Goal: Navigation & Orientation: Find specific page/section

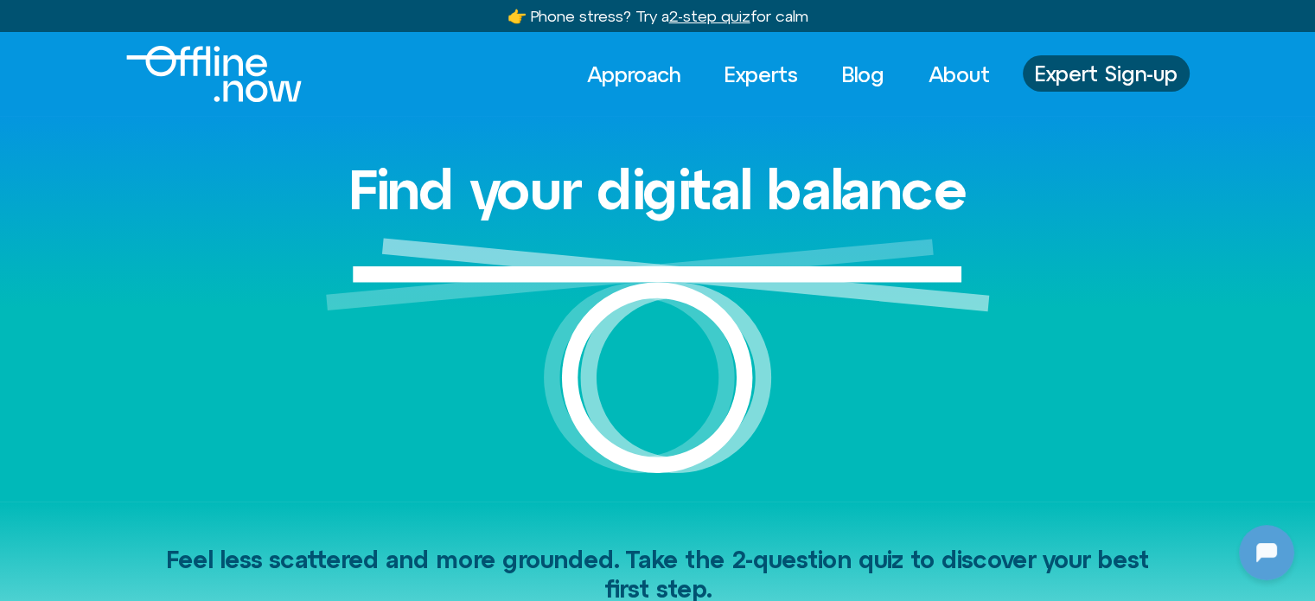
scroll to position [1531, 0]
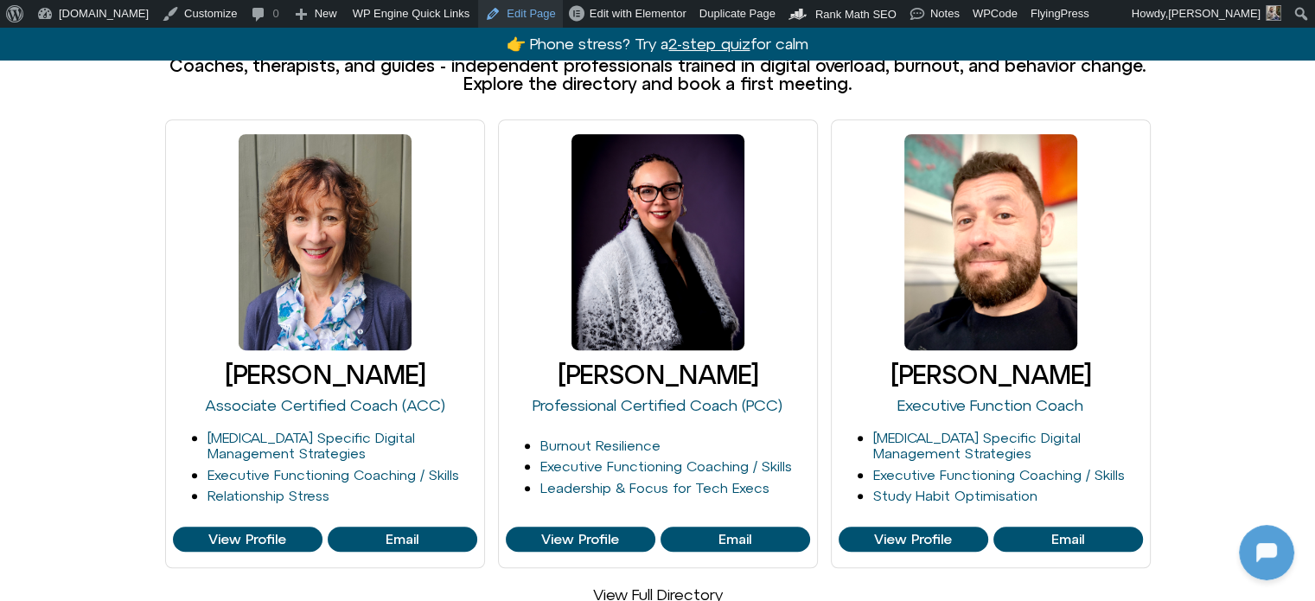
scroll to position [788, 0]
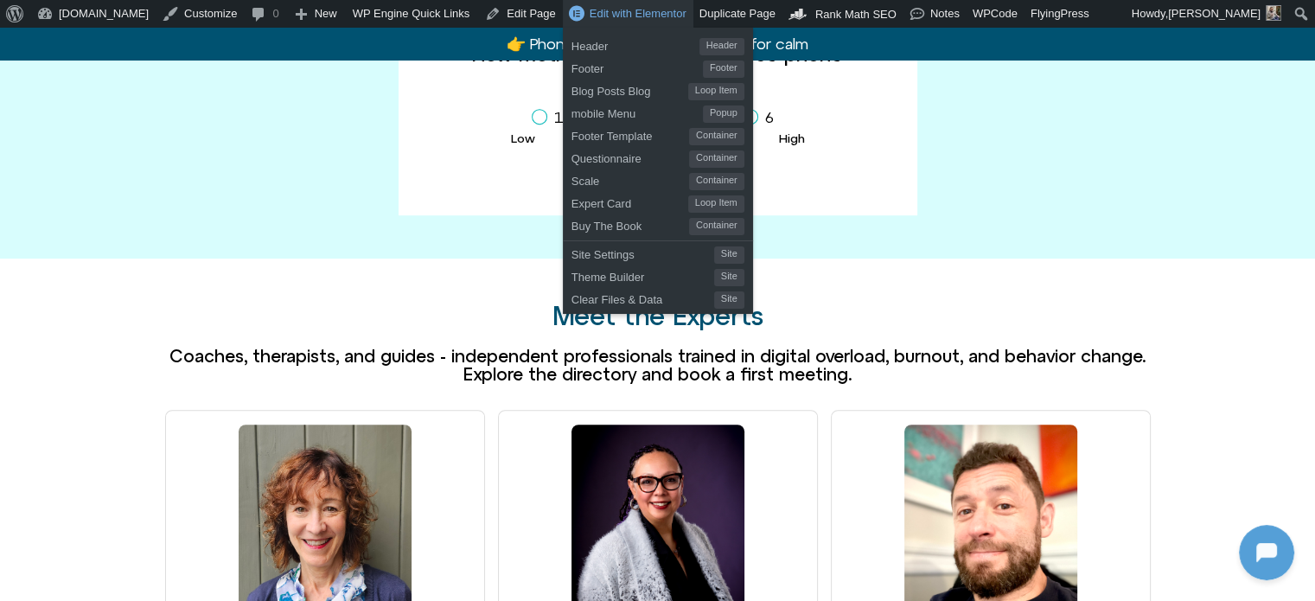
click at [590, 19] on span "Edit with Elementor" at bounding box center [638, 13] width 97 height 13
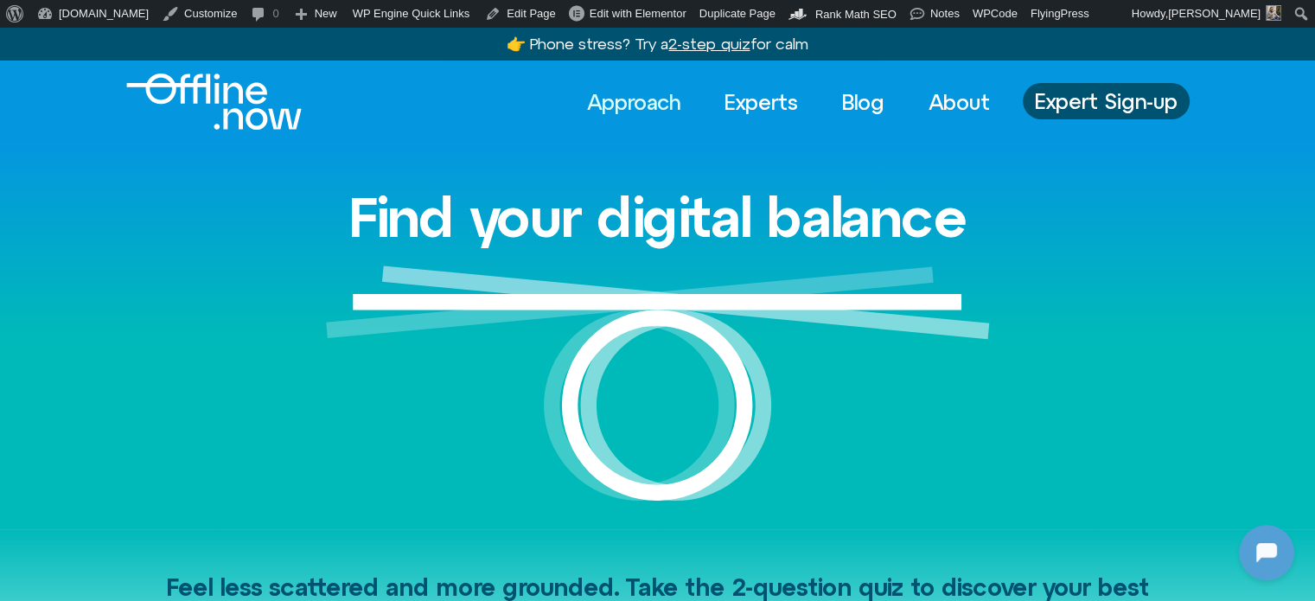
scroll to position [1531, 0]
drag, startPoint x: 634, startPoint y: 105, endPoint x: 590, endPoint y: 89, distance: 46.2
click at [634, 105] on link "Approach" at bounding box center [633, 102] width 124 height 38
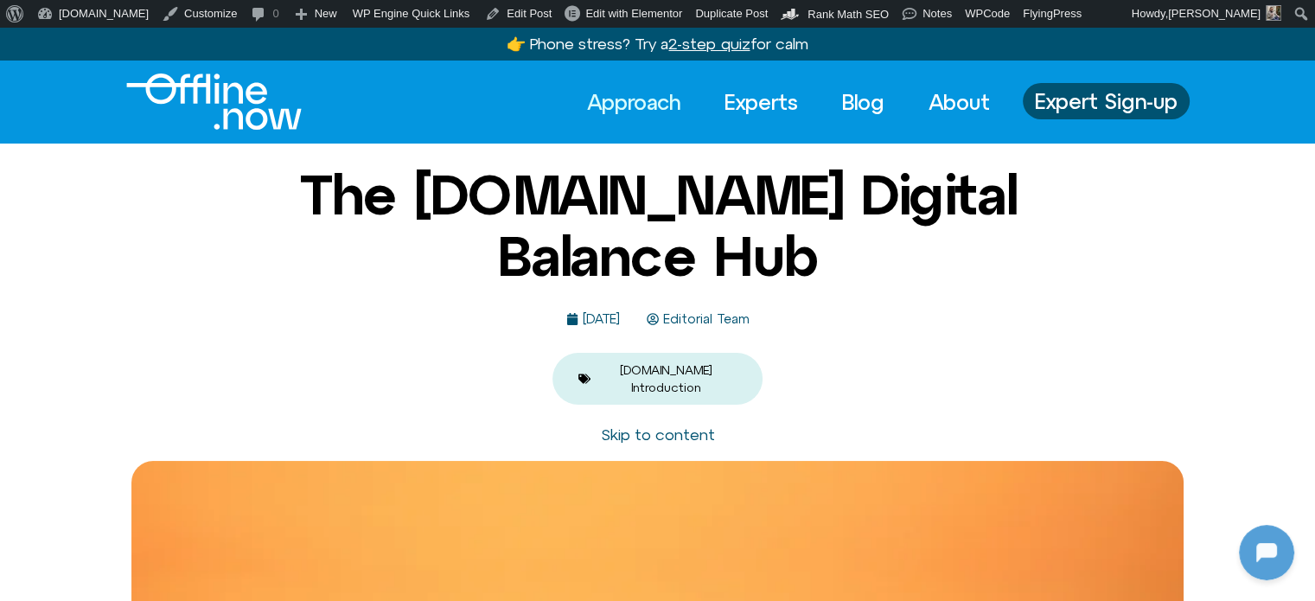
scroll to position [1531, 0]
click at [856, 93] on link "Blog" at bounding box center [862, 102] width 73 height 38
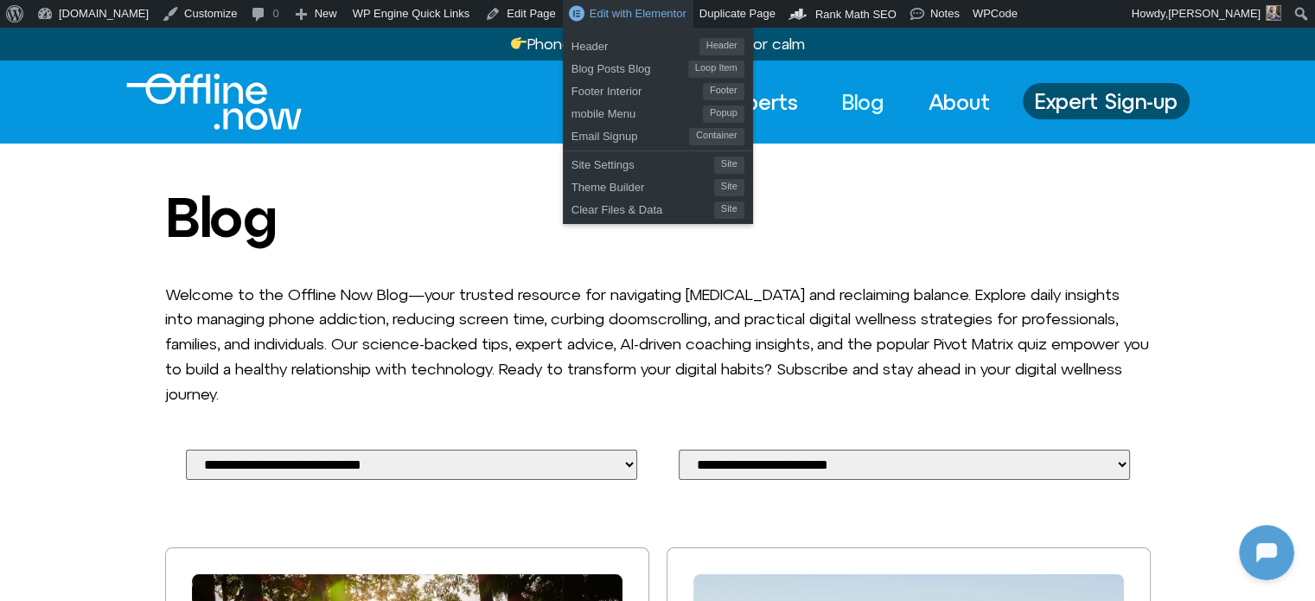
click at [590, 12] on span "Edit with Elementor" at bounding box center [638, 13] width 97 height 13
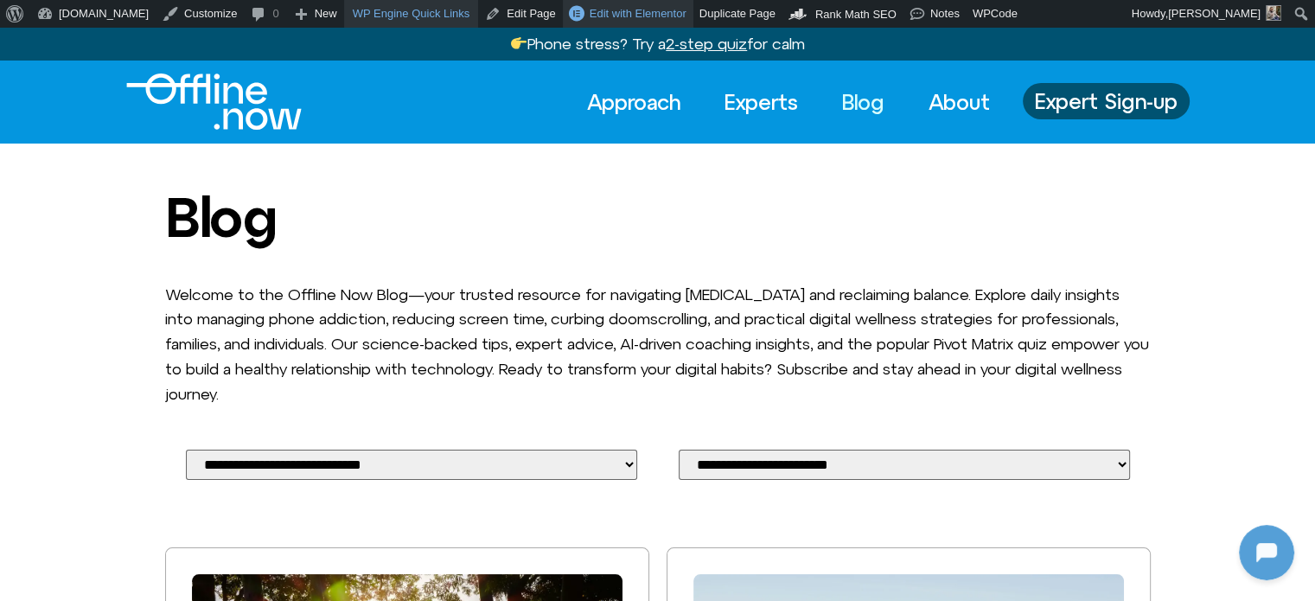
scroll to position [1531, 0]
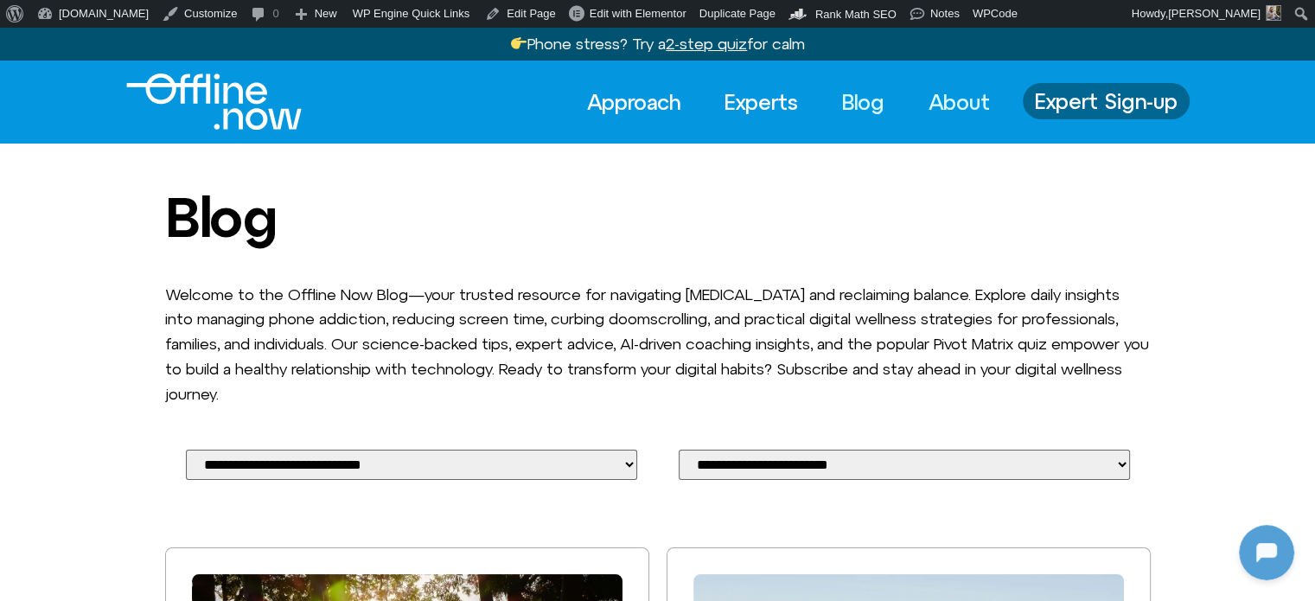
drag, startPoint x: 953, startPoint y: 105, endPoint x: 1027, endPoint y: 115, distance: 75.1
click at [953, 105] on link "About" at bounding box center [959, 102] width 93 height 38
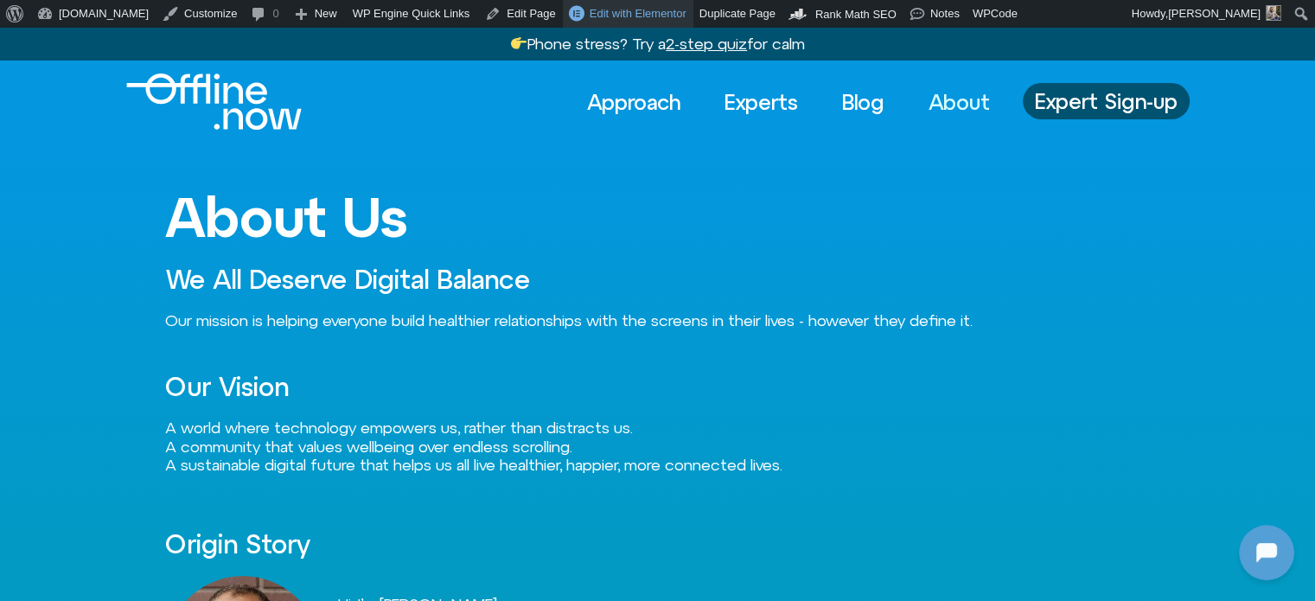
scroll to position [1531, 0]
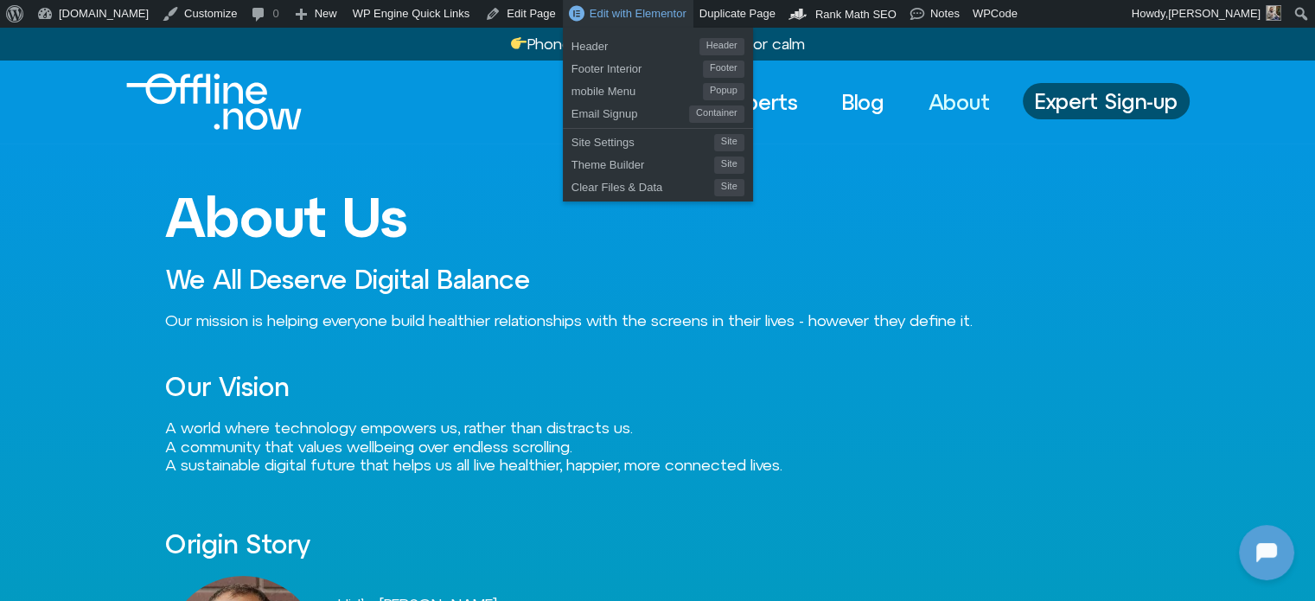
click at [590, 19] on span "Edit with Elementor" at bounding box center [638, 13] width 97 height 13
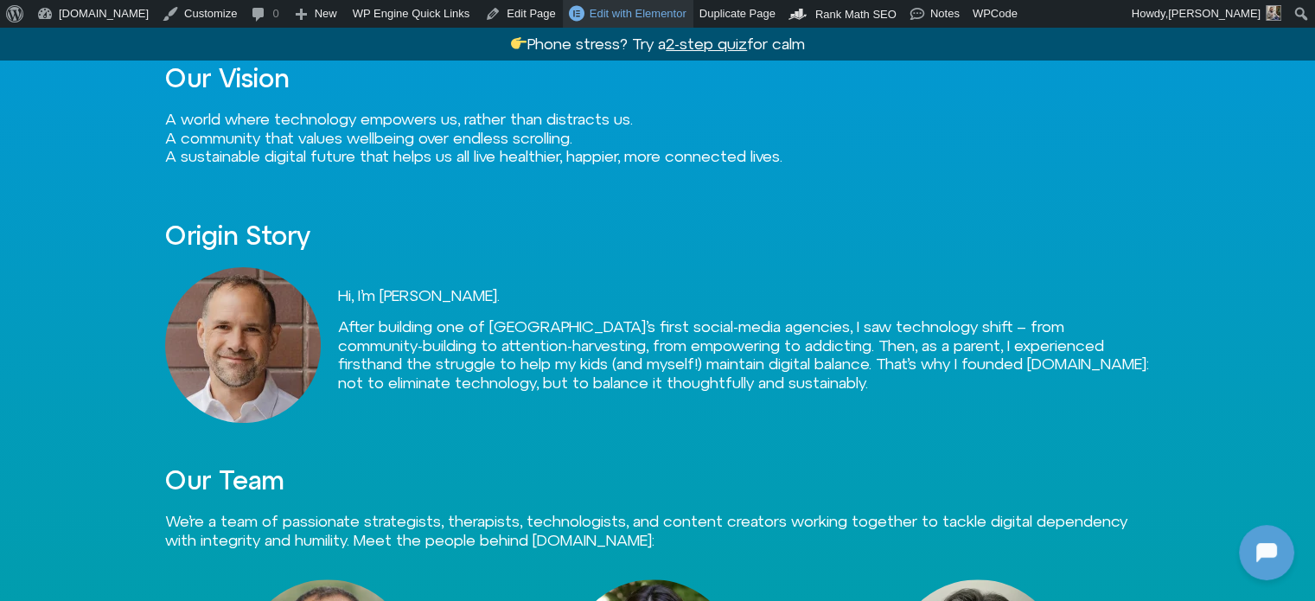
scroll to position [519, 0]
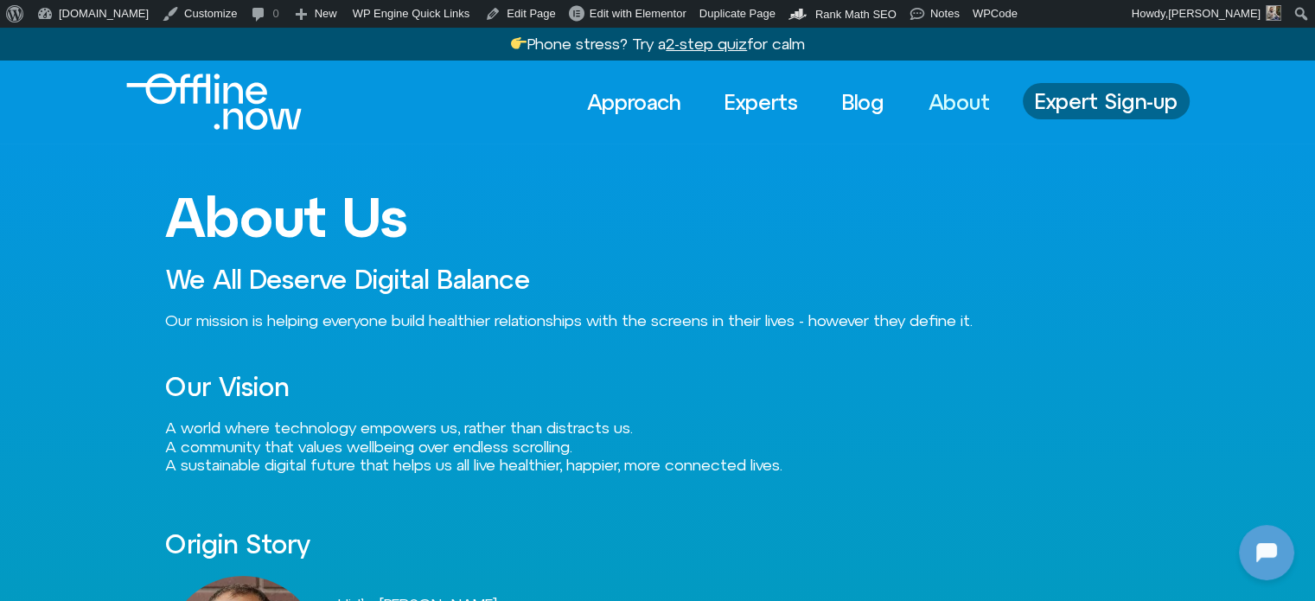
click at [1120, 90] on span "Expert Sign-up" at bounding box center [1106, 101] width 143 height 22
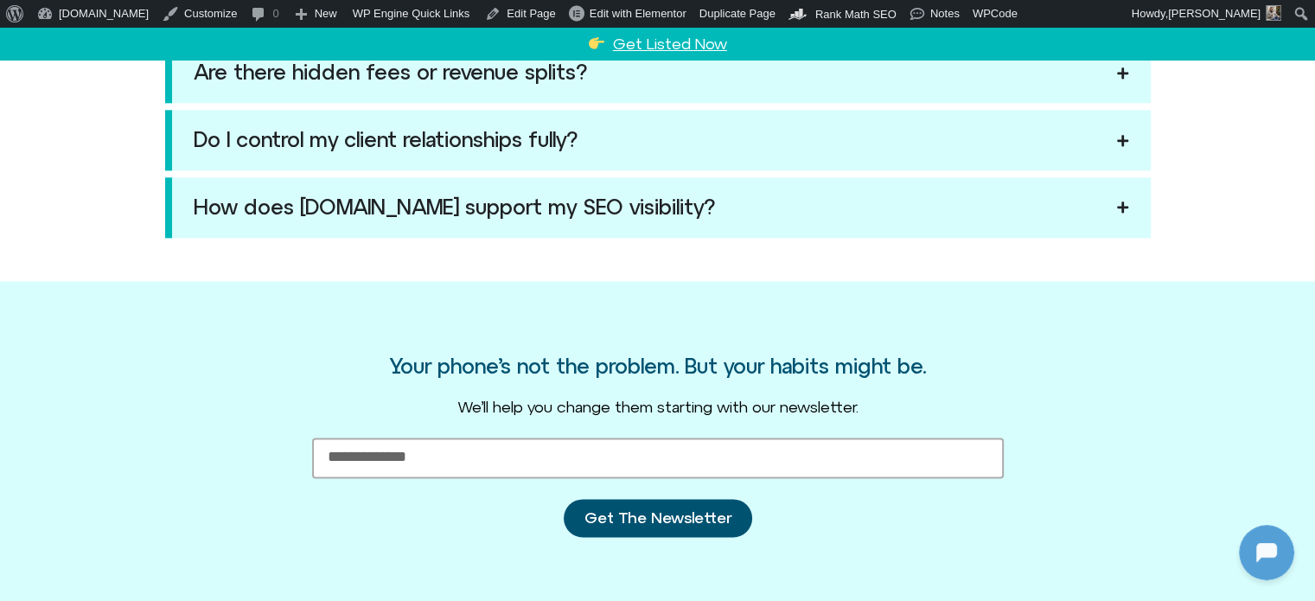
scroll to position [2634, 0]
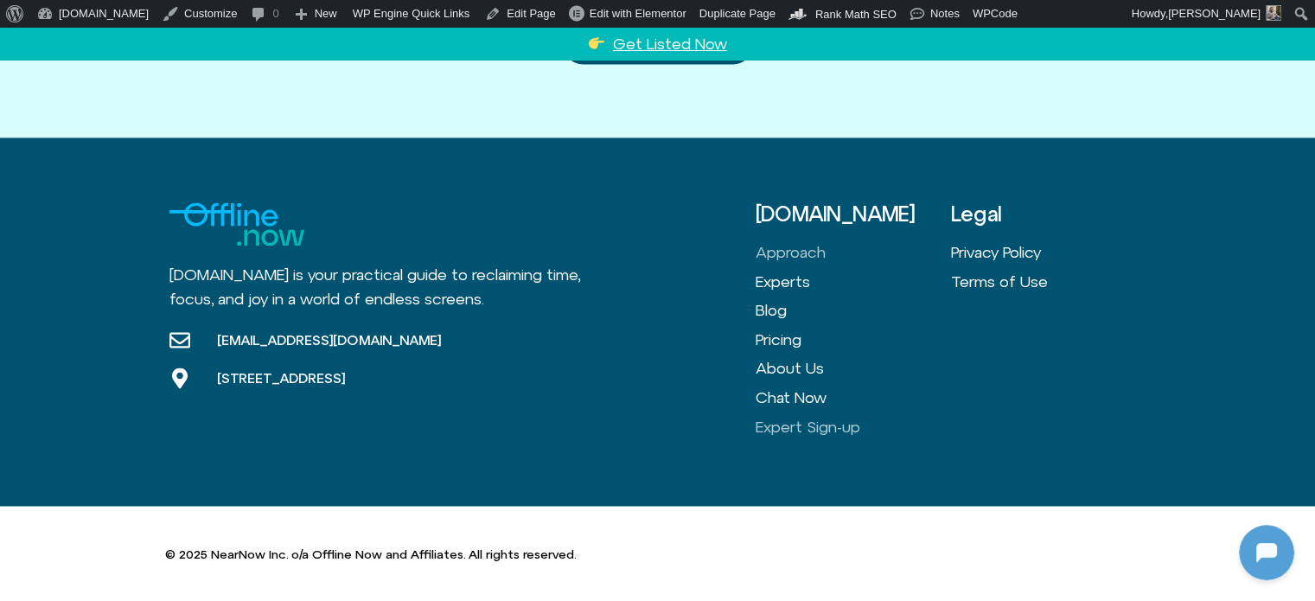
click at [795, 245] on link "Approach" at bounding box center [853, 252] width 195 height 29
click at [785, 279] on link "Experts" at bounding box center [853, 281] width 195 height 29
click at [776, 303] on link "Blog" at bounding box center [853, 310] width 195 height 29
drag, startPoint x: 776, startPoint y: 303, endPoint x: 764, endPoint y: 334, distance: 32.6
click at [764, 334] on link "Pricing" at bounding box center [853, 339] width 195 height 29
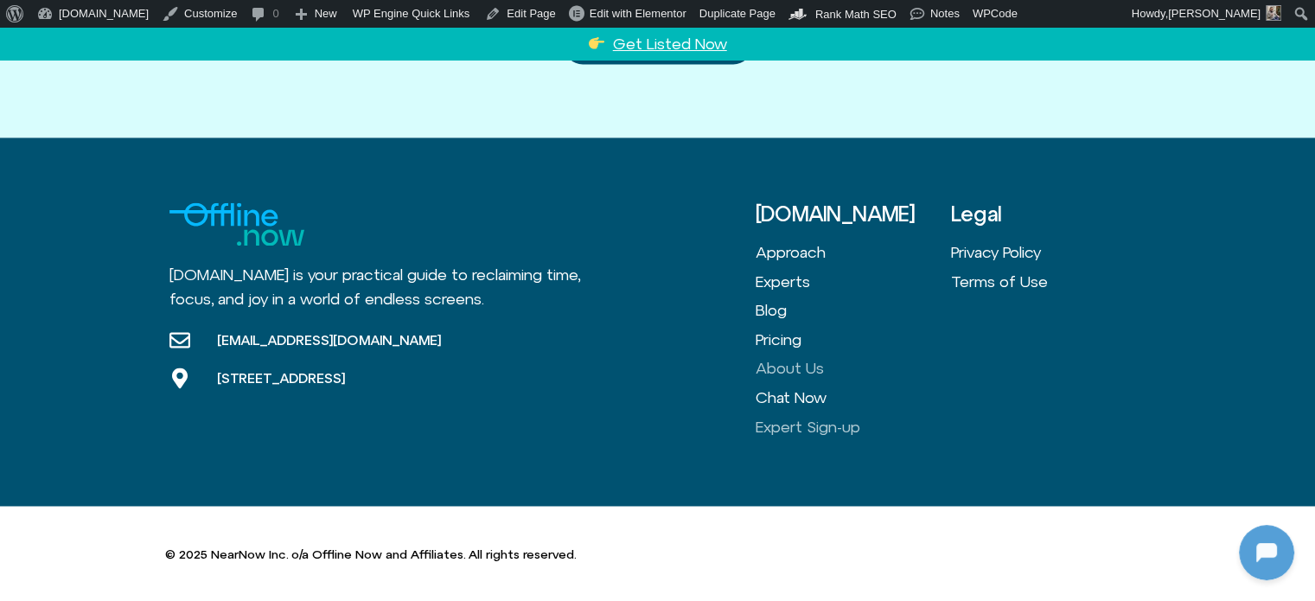
click at [778, 364] on link "About Us" at bounding box center [853, 368] width 195 height 29
click at [775, 393] on link "Chat Now" at bounding box center [853, 397] width 195 height 29
click at [771, 416] on link "Expert Sign-up" at bounding box center [853, 426] width 195 height 29
drag, startPoint x: 985, startPoint y: 246, endPoint x: 984, endPoint y: 268, distance: 21.6
click at [985, 246] on link "Privacy Policy" at bounding box center [1048, 252] width 195 height 29
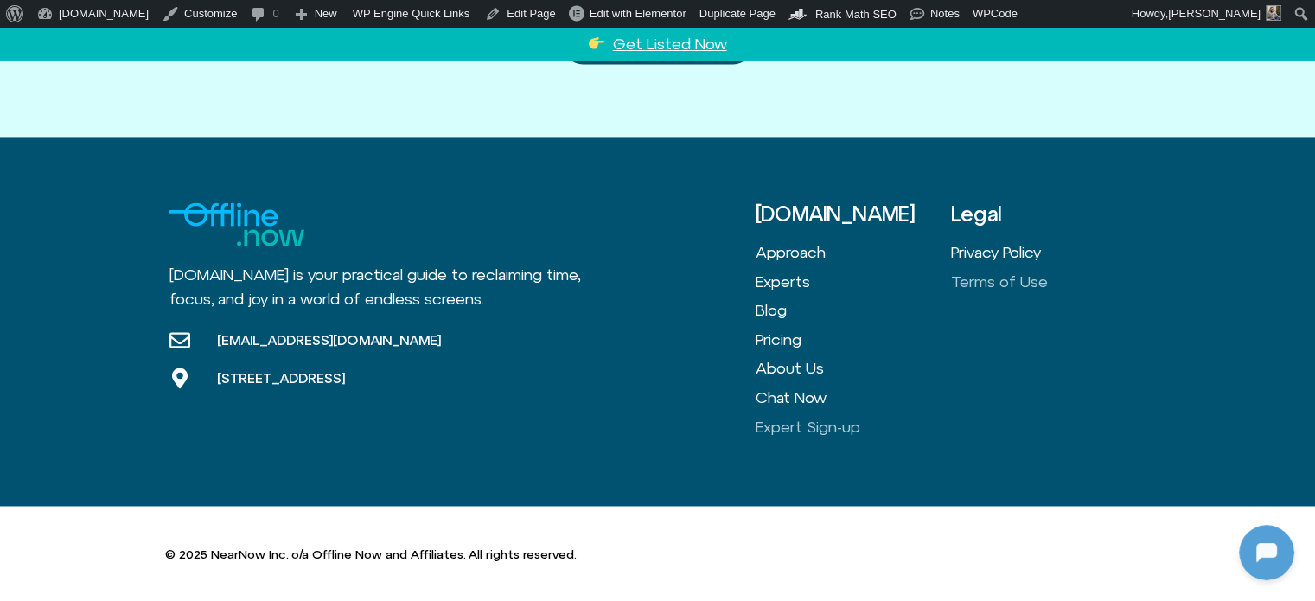
click at [981, 278] on link "Terms of Use" at bounding box center [1048, 281] width 195 height 29
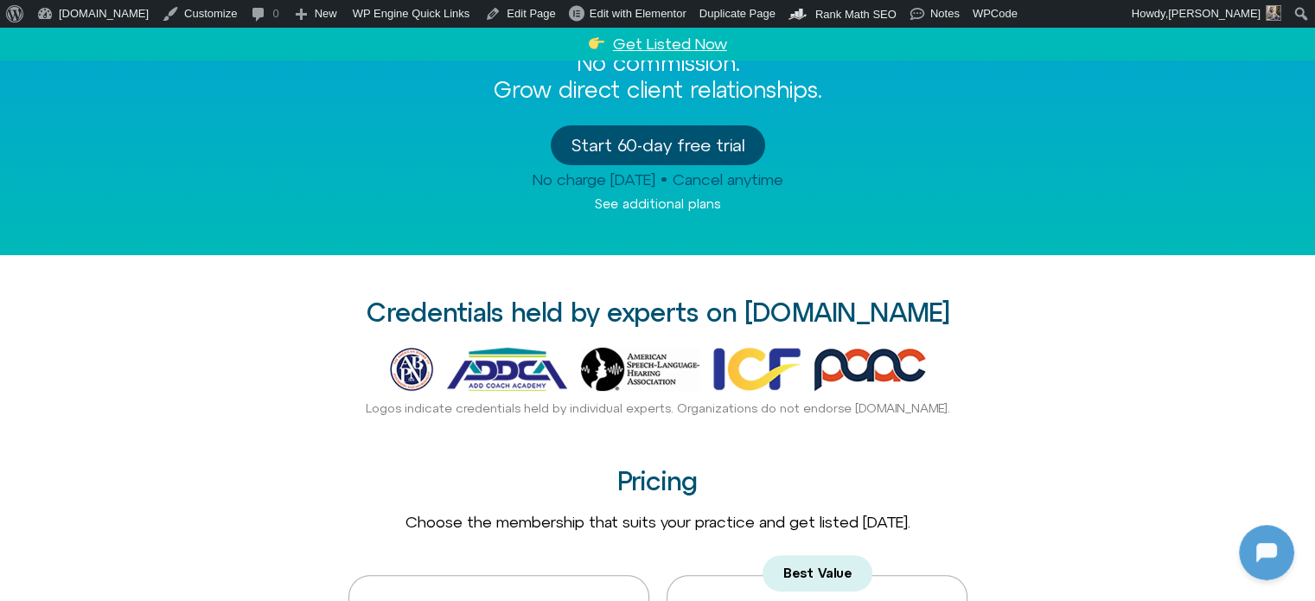
scroll to position [0, 0]
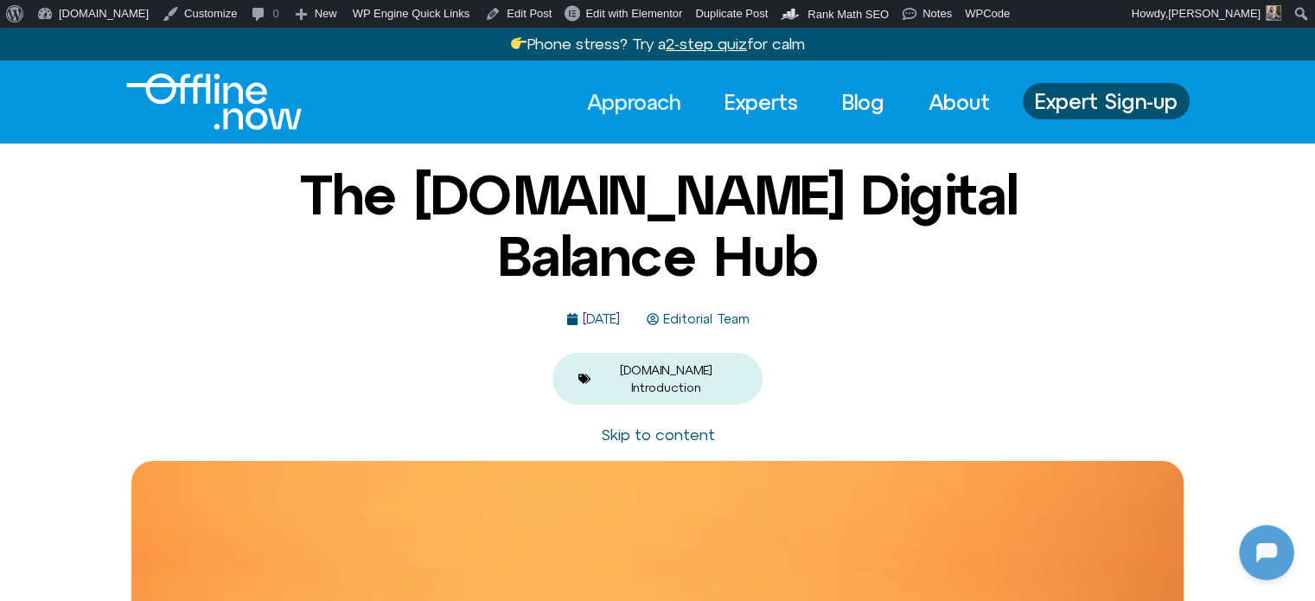
scroll to position [1531, 0]
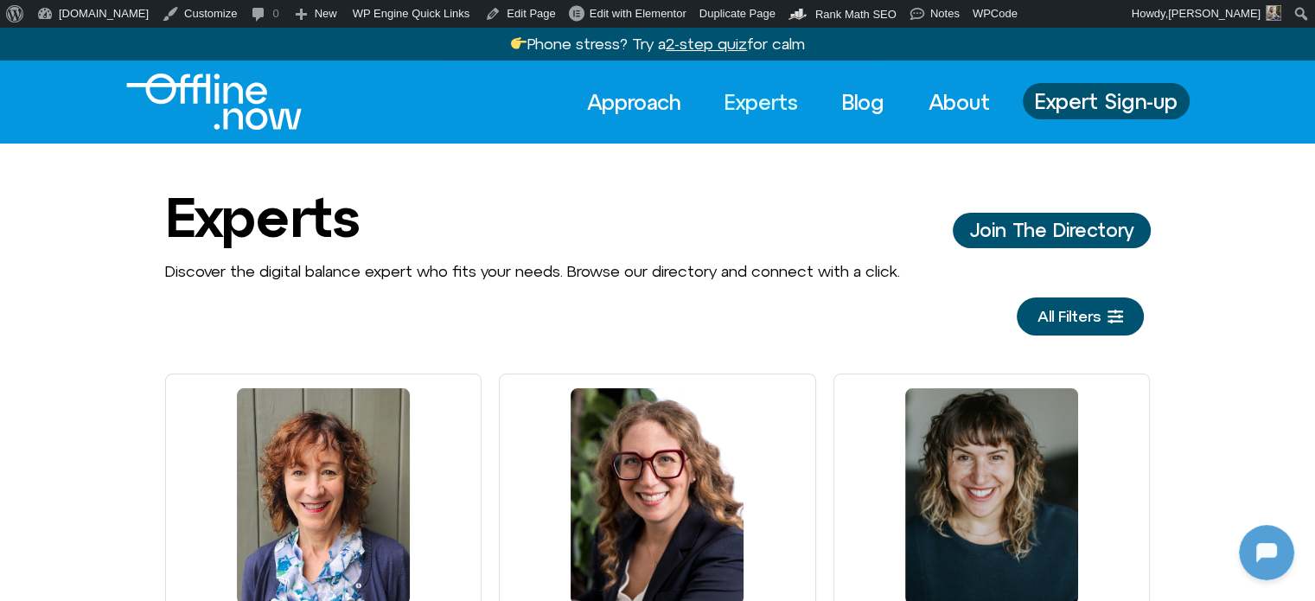
scroll to position [1531, 0]
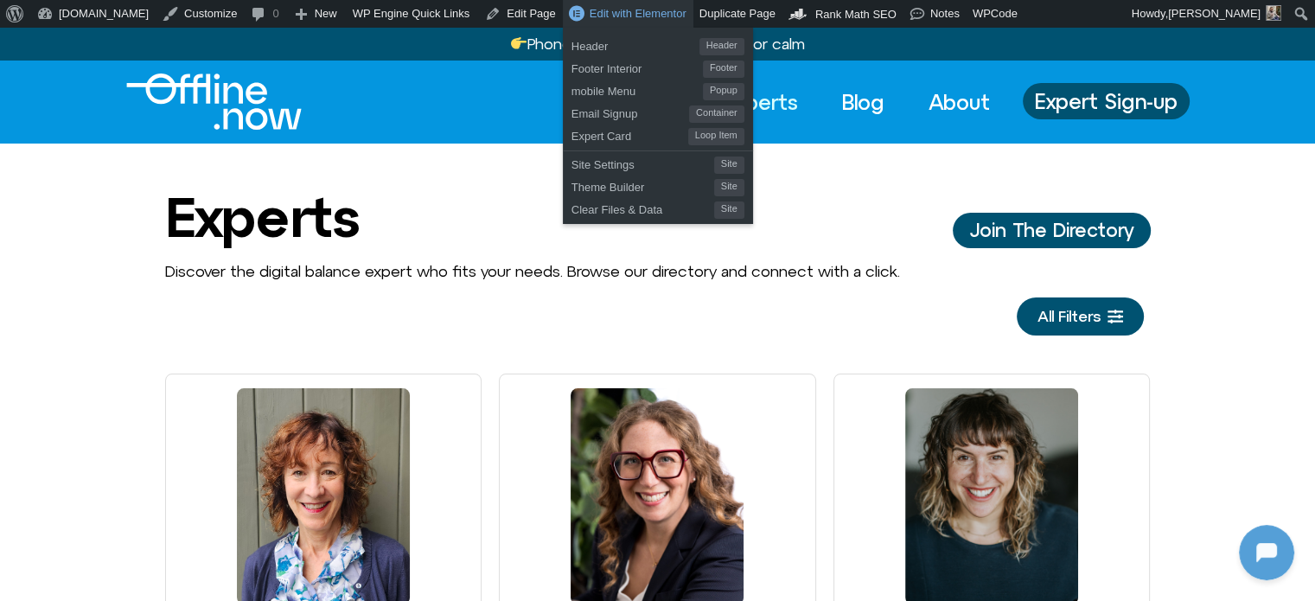
click at [590, 12] on span "Edit with Elementor" at bounding box center [638, 13] width 97 height 13
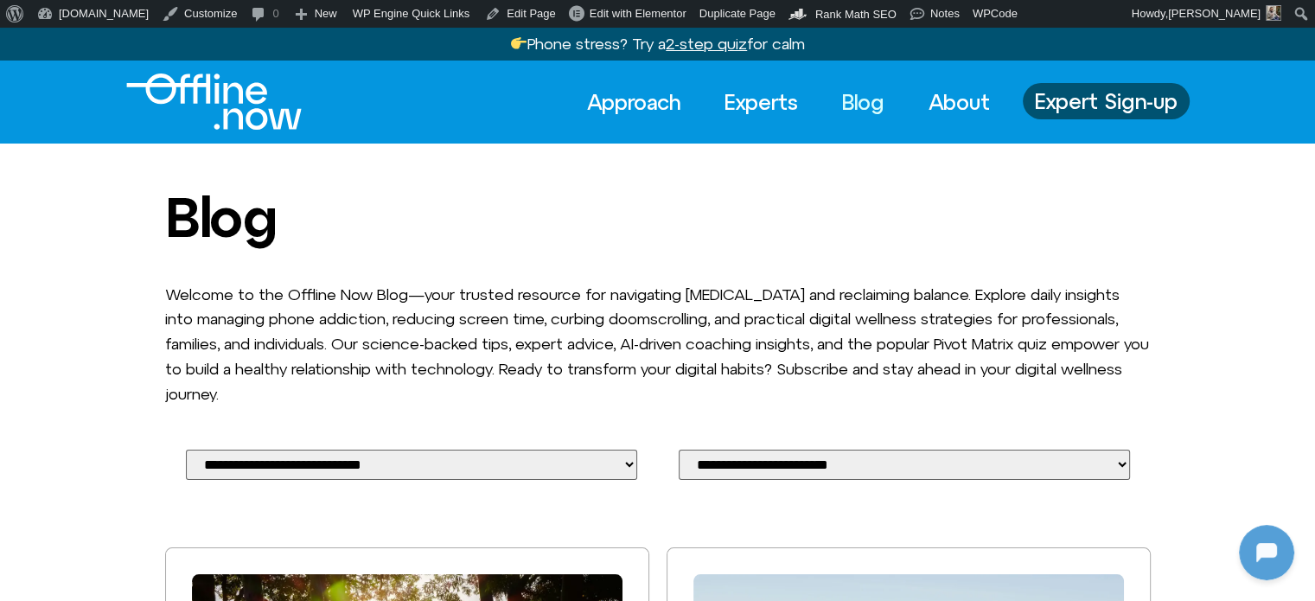
scroll to position [1531, 0]
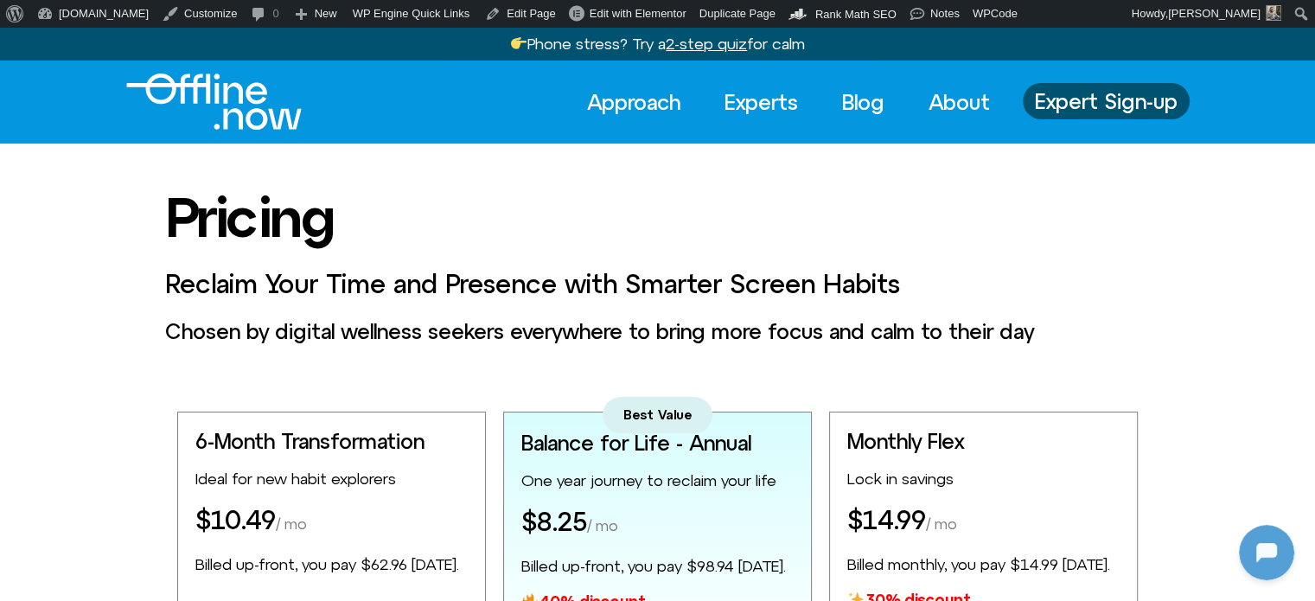
scroll to position [1531, 0]
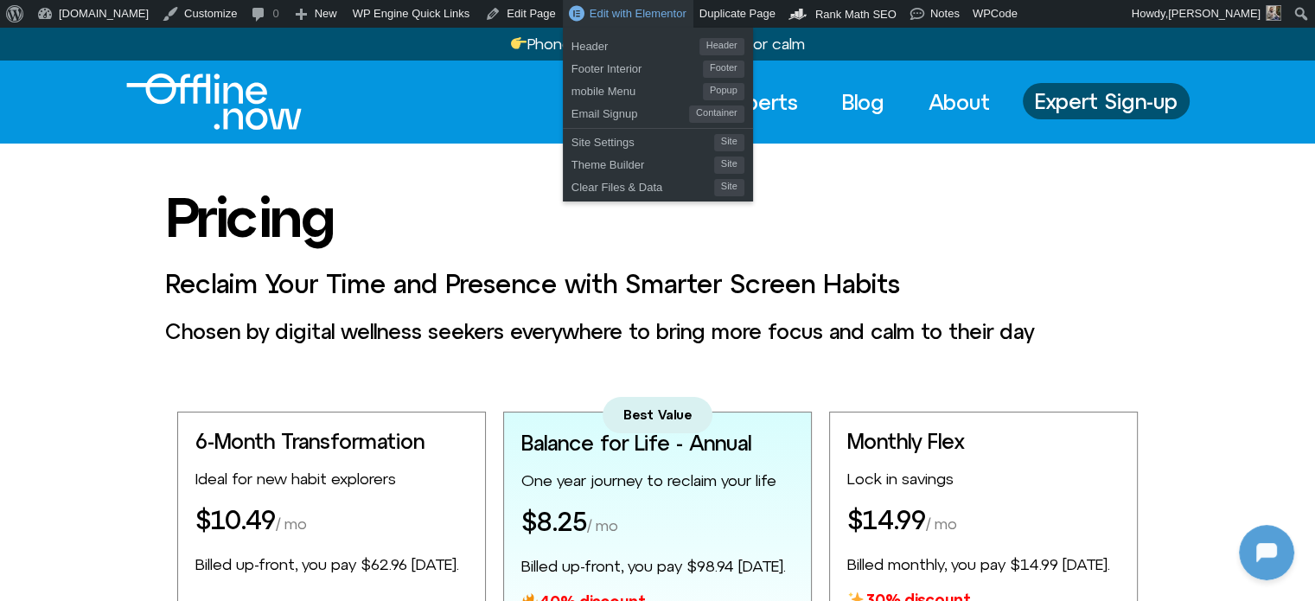
drag, startPoint x: 566, startPoint y: 15, endPoint x: 585, endPoint y: 4, distance: 21.7
click at [590, 14] on span "Edit with Elementor" at bounding box center [638, 13] width 97 height 13
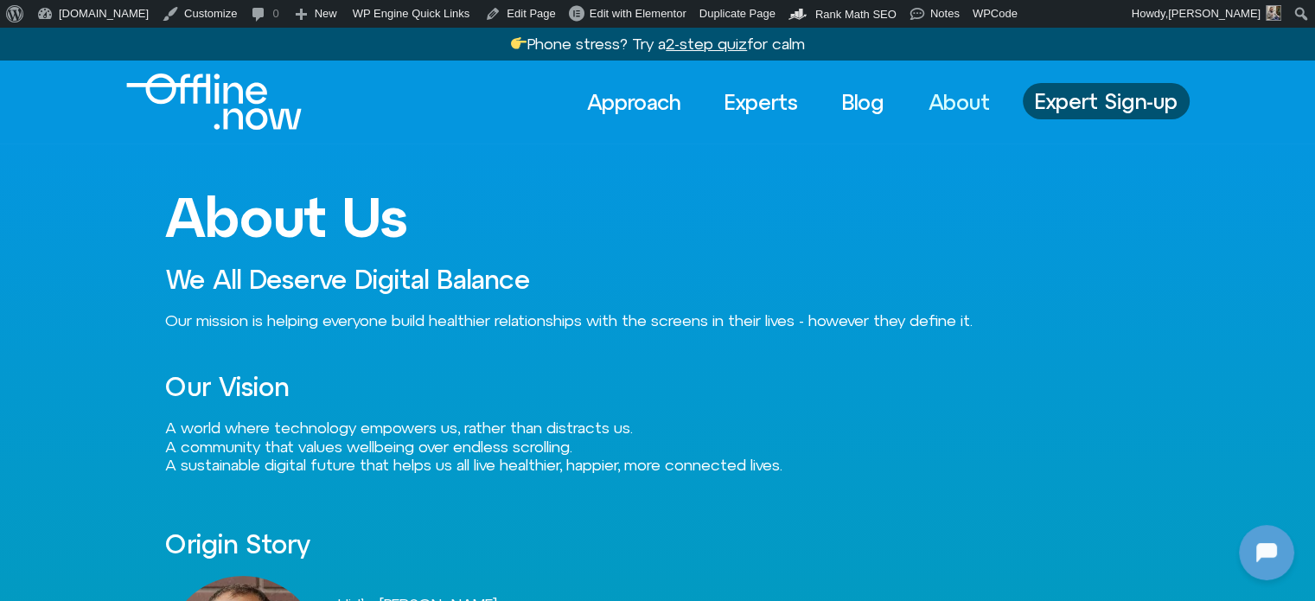
scroll to position [1531, 0]
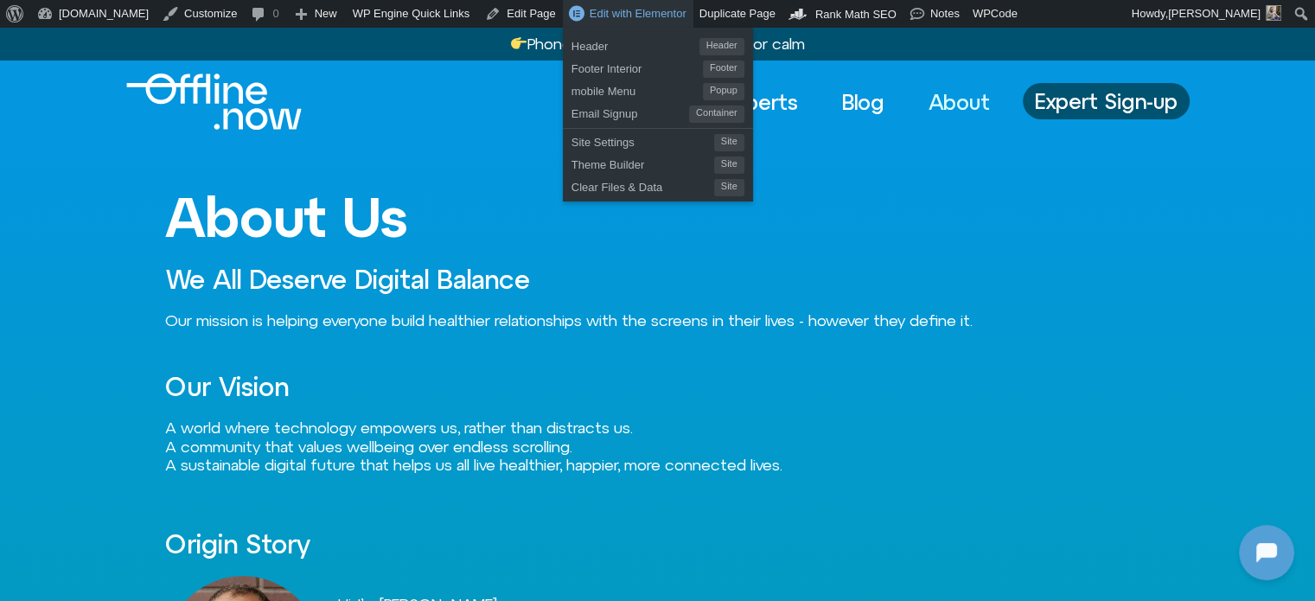
click at [590, 16] on span "Edit with Elementor" at bounding box center [638, 13] width 97 height 13
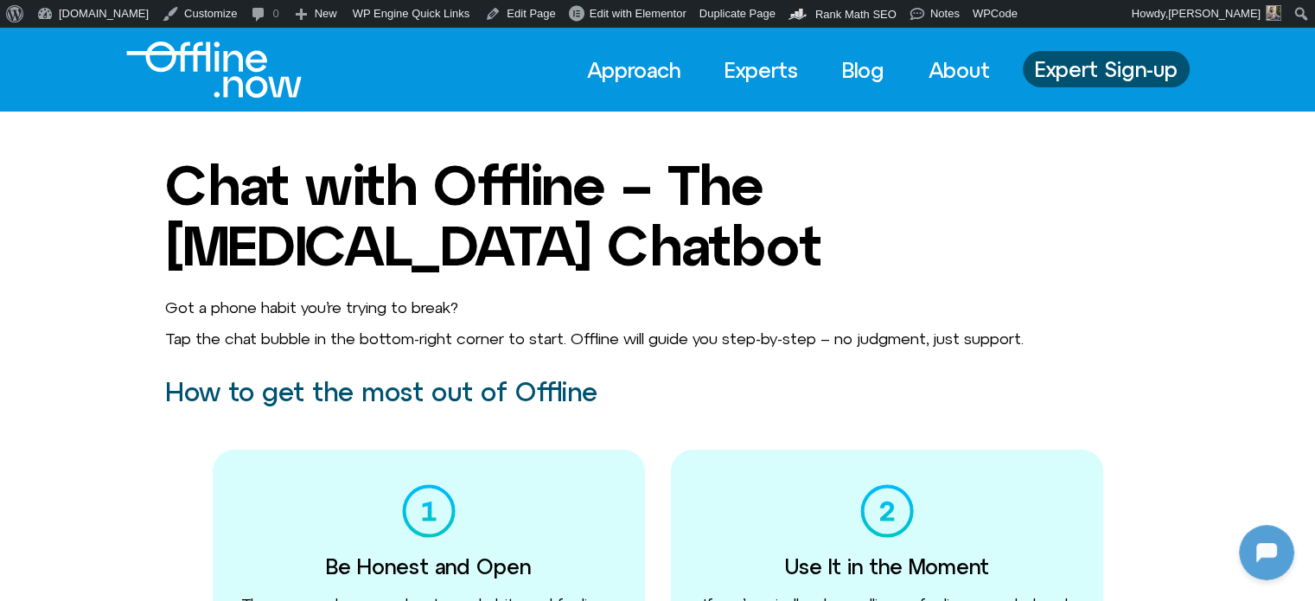
scroll to position [1531, 0]
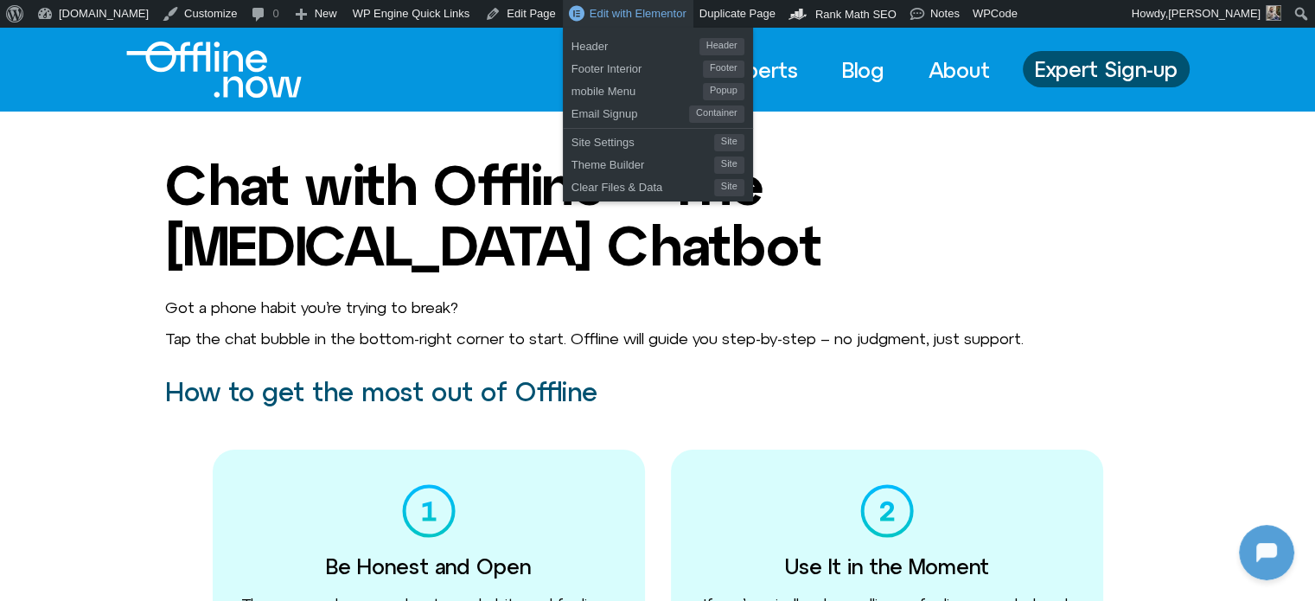
click at [613, 16] on span "Edit with Elementor" at bounding box center [638, 13] width 97 height 13
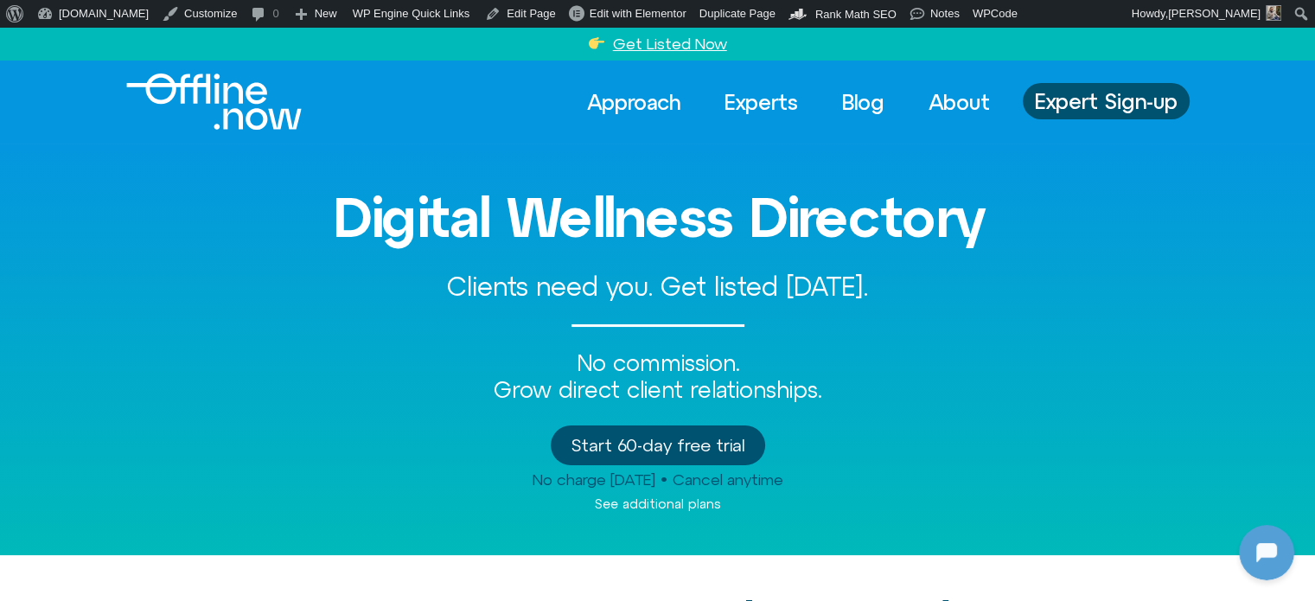
scroll to position [1531, 0]
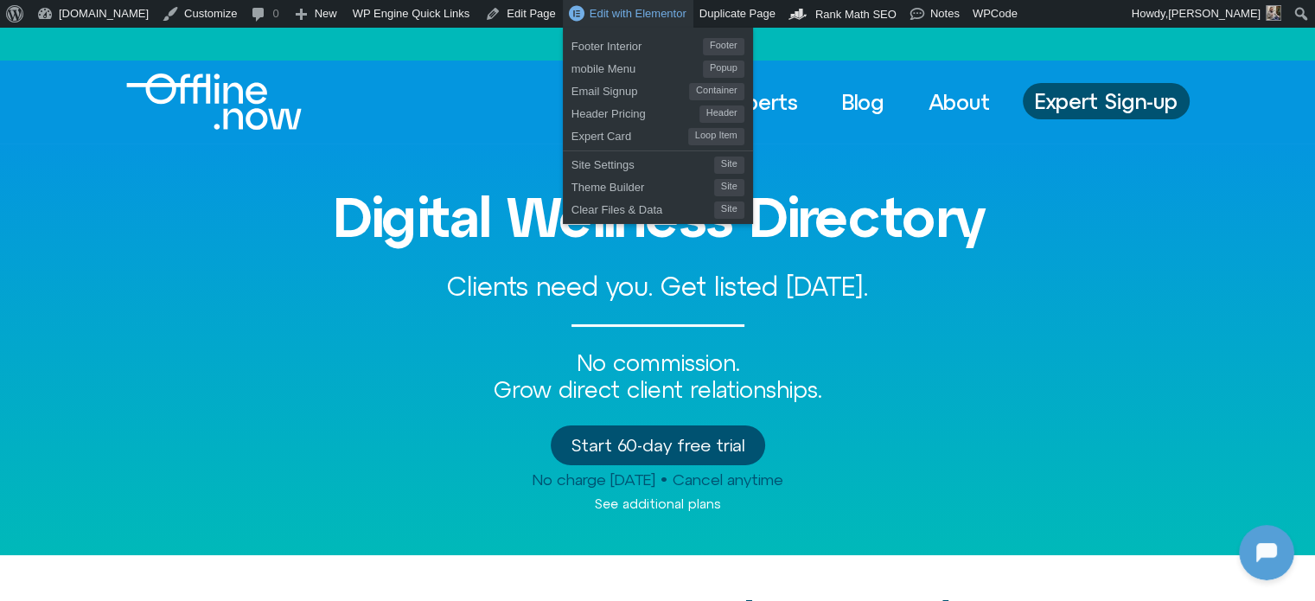
drag, startPoint x: 560, startPoint y: 11, endPoint x: 543, endPoint y: 11, distance: 17.3
click at [590, 11] on span "Edit with Elementor" at bounding box center [638, 13] width 97 height 13
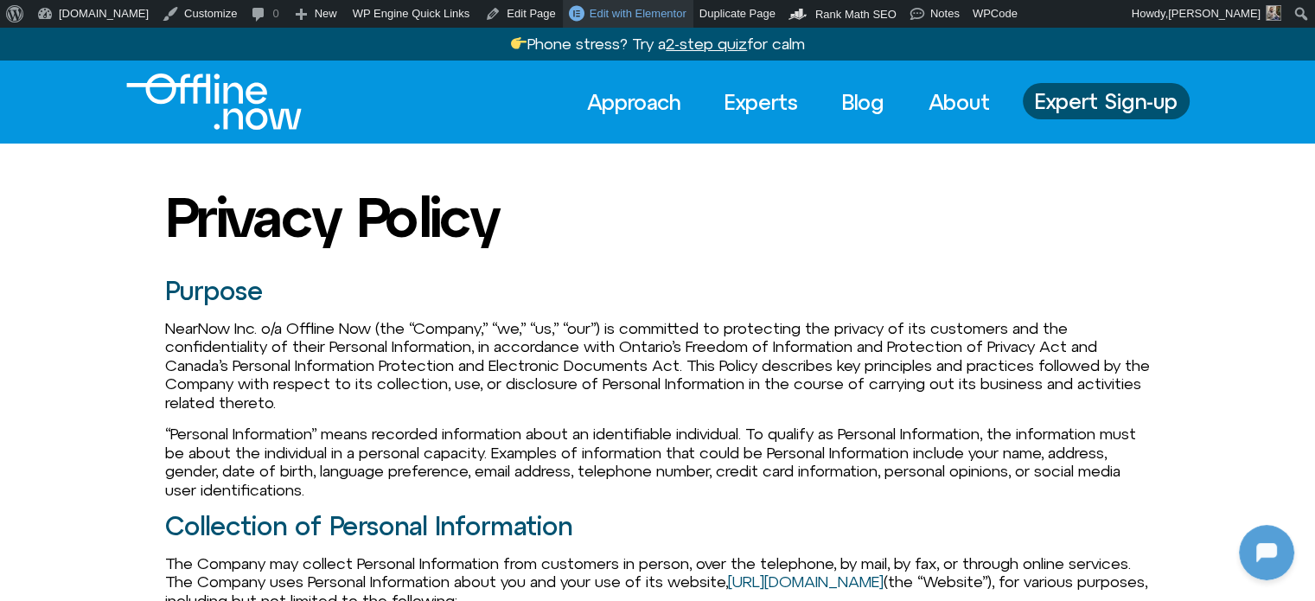
click at [629, 13] on span "Edit with Elementor" at bounding box center [638, 13] width 97 height 13
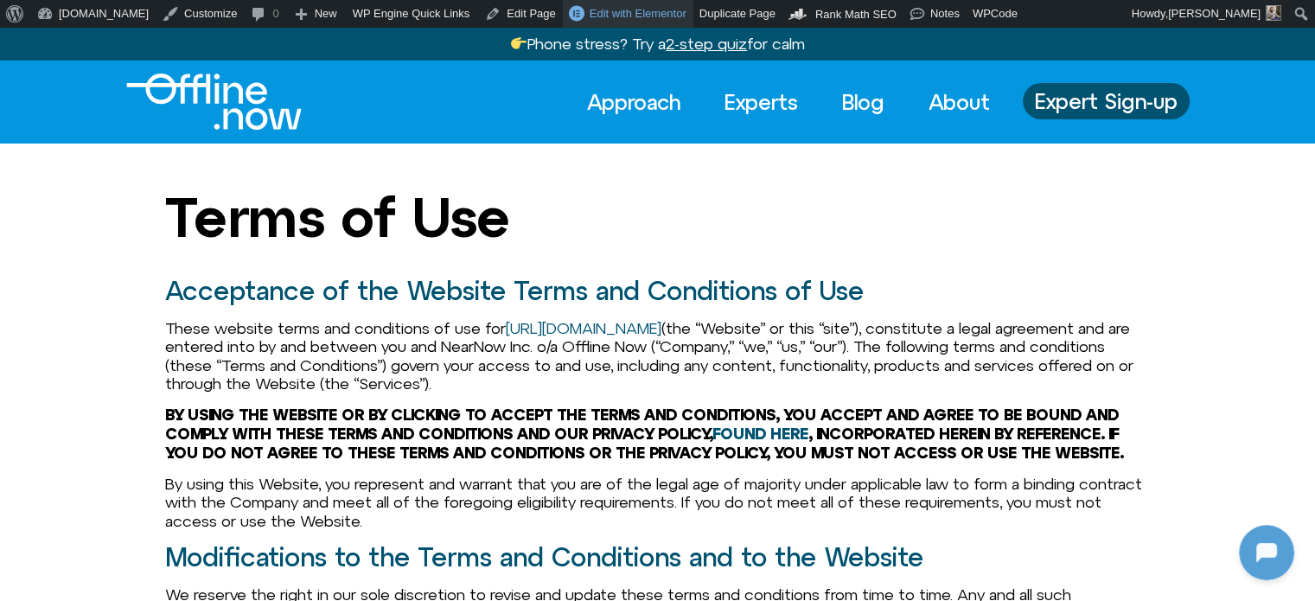
click at [592, 7] on span "Edit with Elementor" at bounding box center [638, 13] width 97 height 13
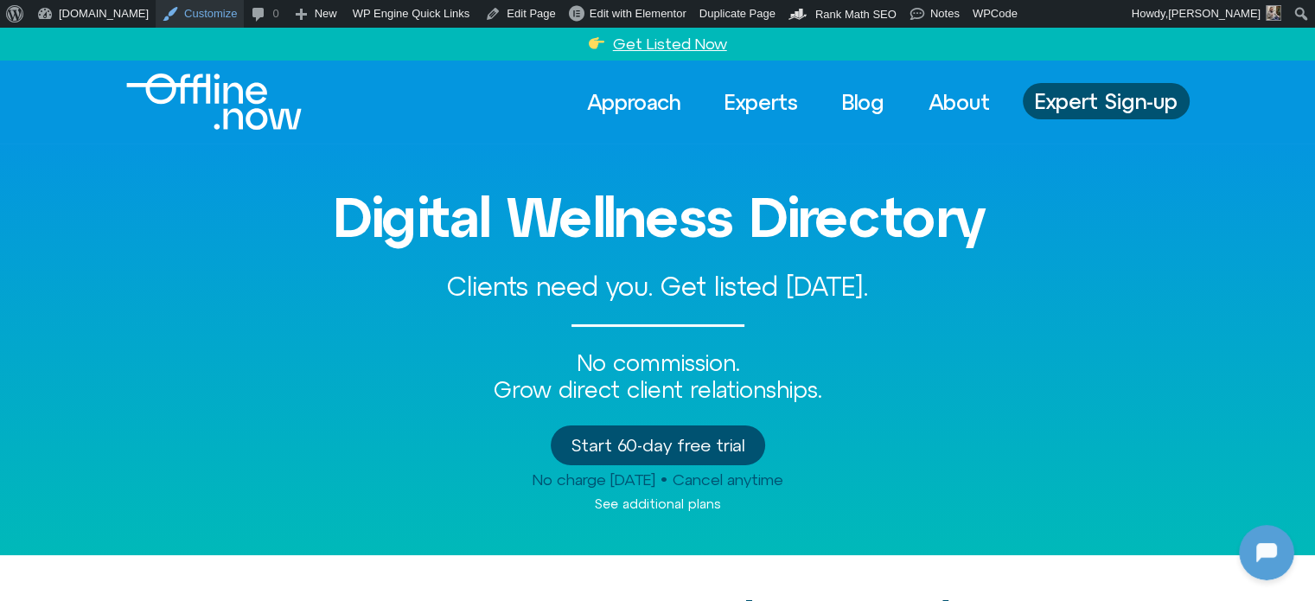
scroll to position [1531, 0]
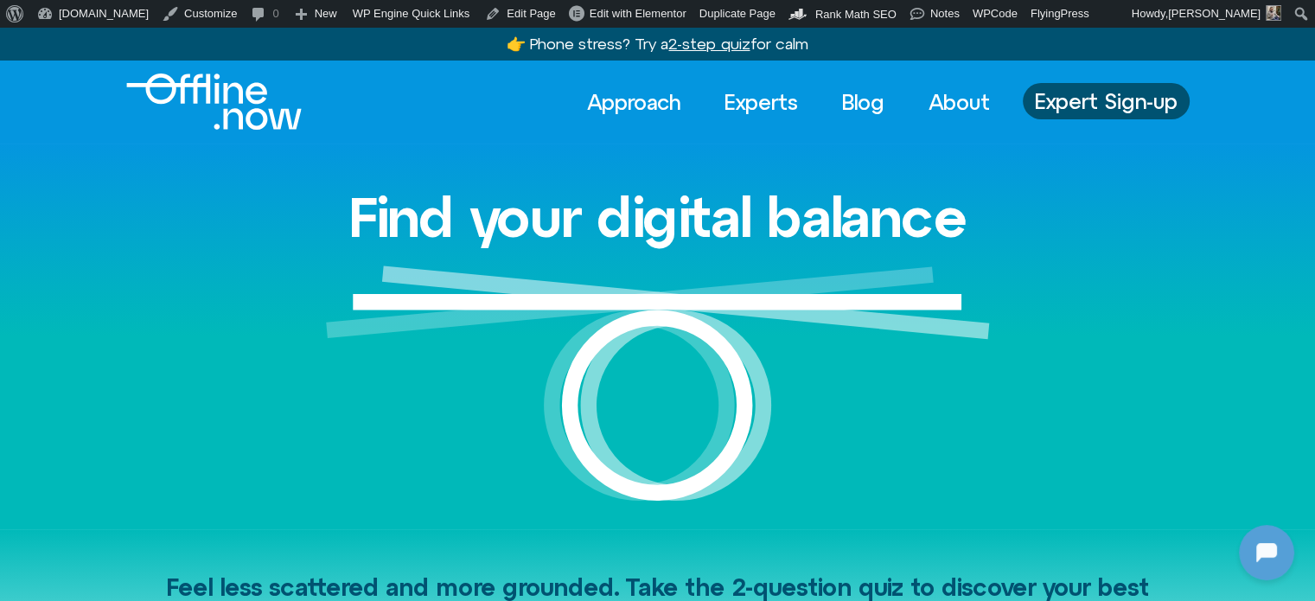
scroll to position [1531, 0]
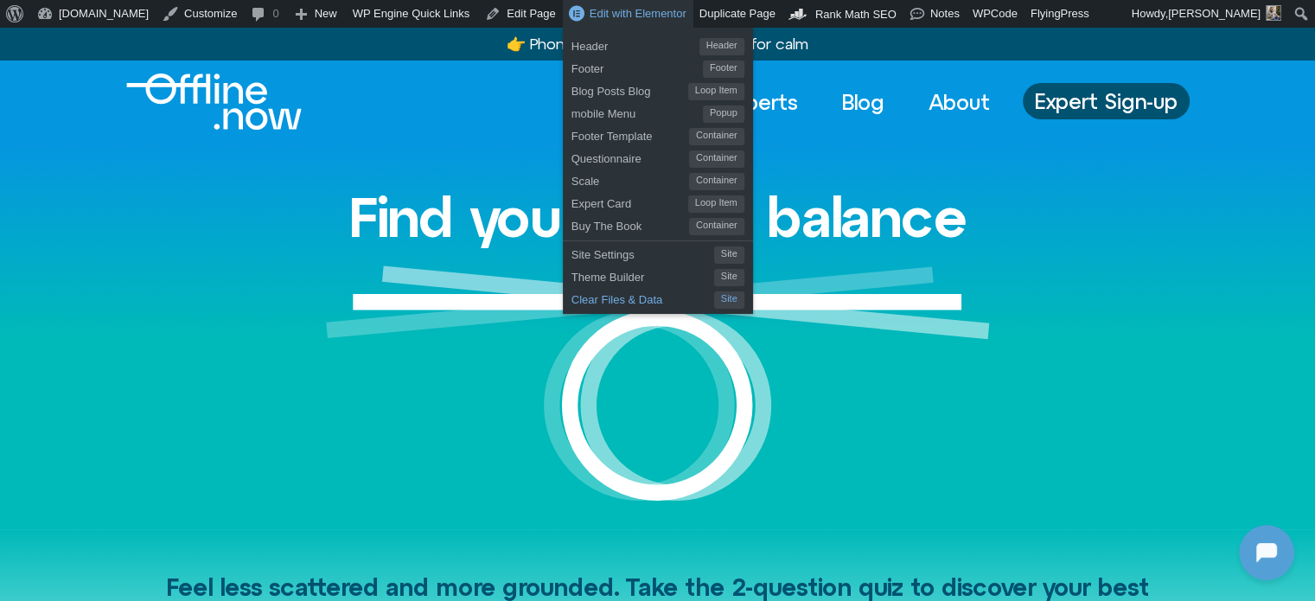
click at [571, 295] on span "Clear Files & Data" at bounding box center [642, 297] width 143 height 22
click at [571, 294] on span "Clear Files & Data" at bounding box center [642, 297] width 143 height 22
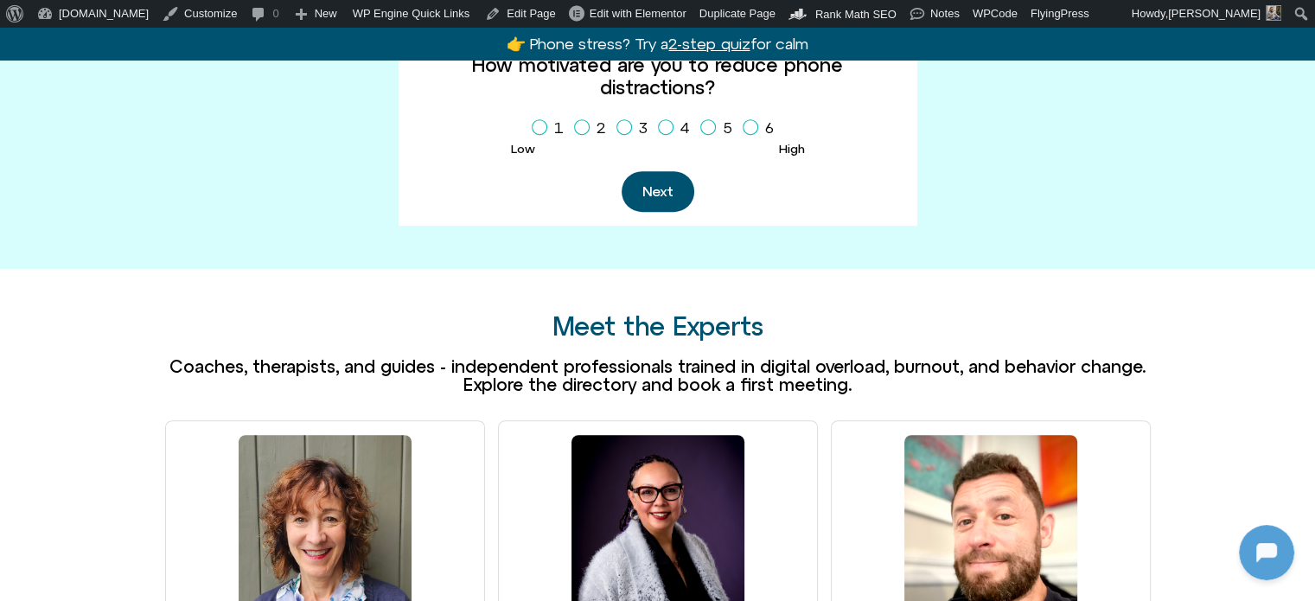
scroll to position [991, 0]
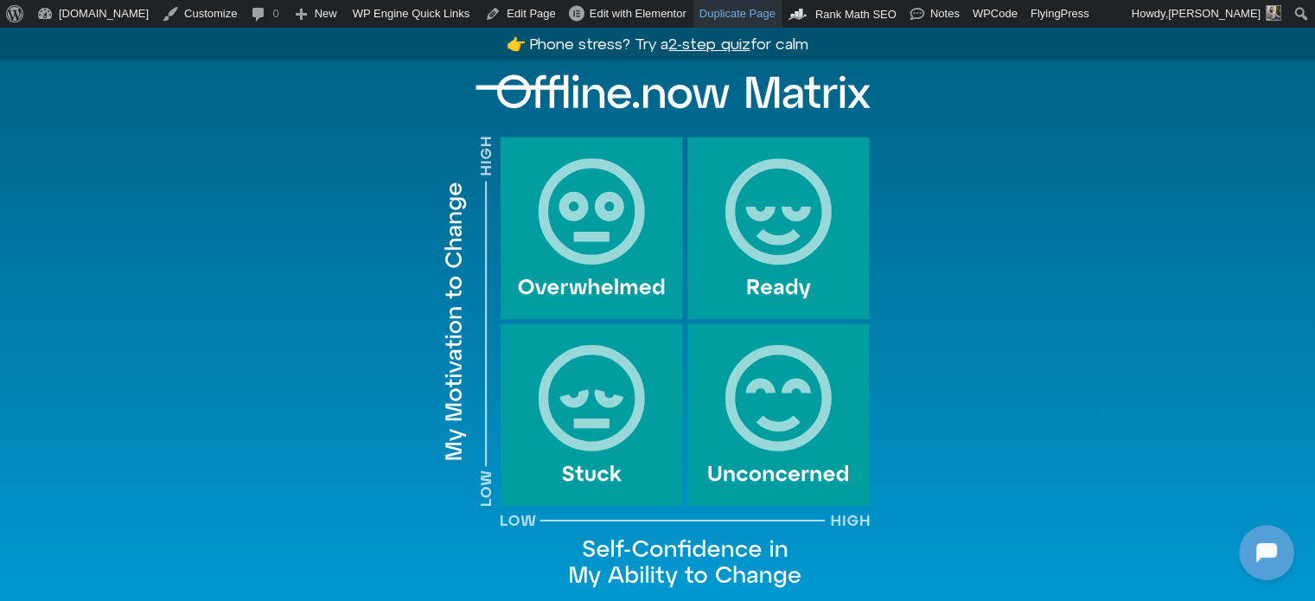
scroll to position [1729, 0]
